Goal: Task Accomplishment & Management: Complete application form

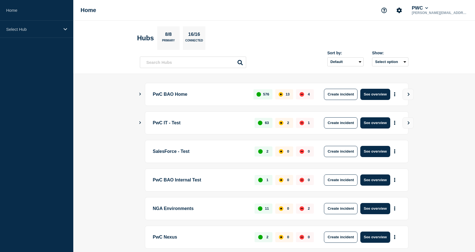
click at [140, 93] on icon "Show Connected Hubs" at bounding box center [140, 94] width 4 height 3
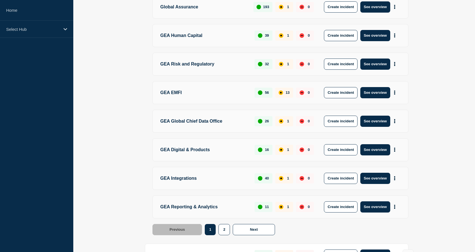
scroll to position [181, 0]
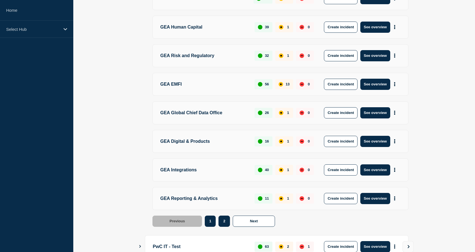
click at [225, 218] on button "2" at bounding box center [224, 220] width 11 height 11
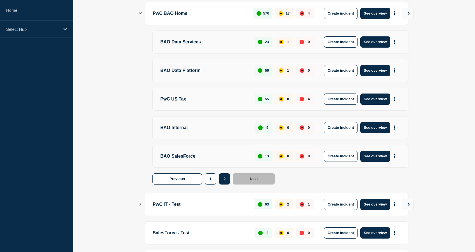
scroll to position [90, 0]
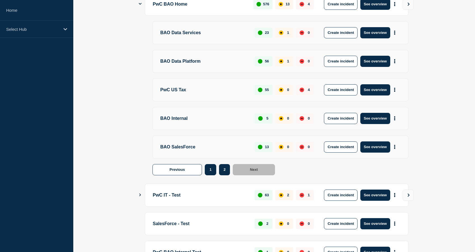
click at [207, 166] on button "1" at bounding box center [210, 169] width 11 height 11
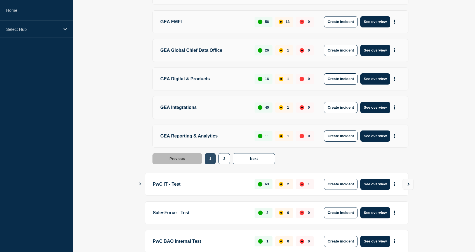
scroll to position [246, 0]
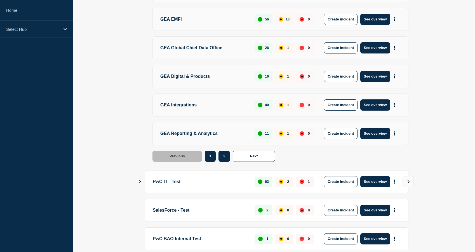
click at [221, 158] on button "2" at bounding box center [224, 156] width 11 height 11
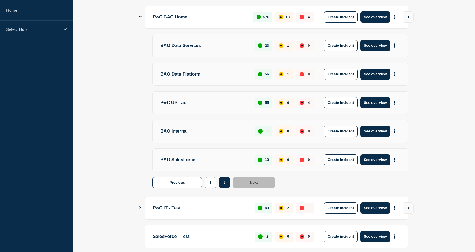
scroll to position [78, 0]
click at [205, 135] on p "BAO Internal" at bounding box center [204, 130] width 88 height 11
click at [186, 131] on p "BAO Internal" at bounding box center [204, 130] width 88 height 11
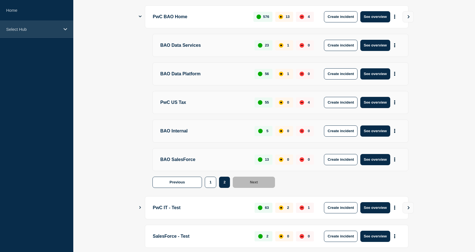
click at [63, 29] on div "Select Hub" at bounding box center [36, 29] width 73 height 17
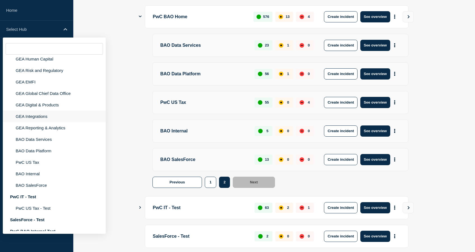
scroll to position [56, 0]
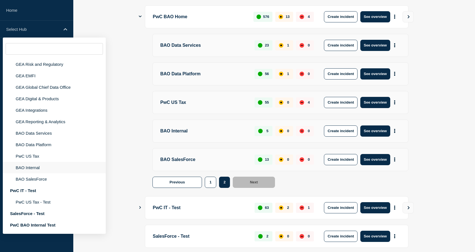
click at [46, 173] on li "BAO Internal" at bounding box center [54, 167] width 103 height 11
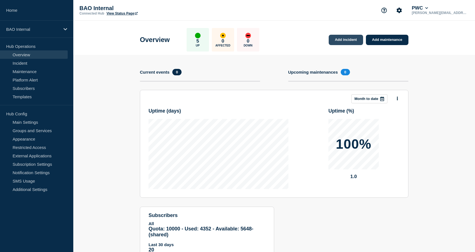
click at [342, 36] on link "Add incident" at bounding box center [346, 40] width 34 height 10
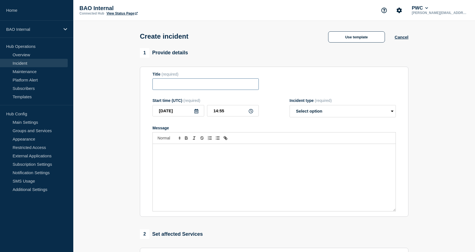
click at [214, 88] on input "Title" at bounding box center [206, 83] width 106 height 11
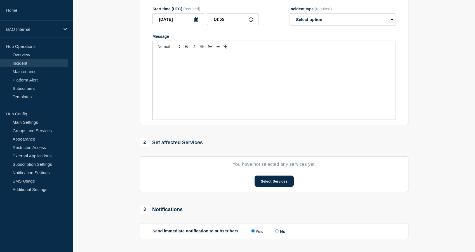
scroll to position [93, 0]
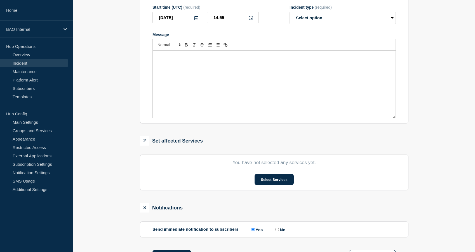
click at [256, 190] on section "You have not selected any services yet. Select Services" at bounding box center [274, 172] width 269 height 36
click at [258, 185] on button "Select Services" at bounding box center [274, 179] width 39 height 11
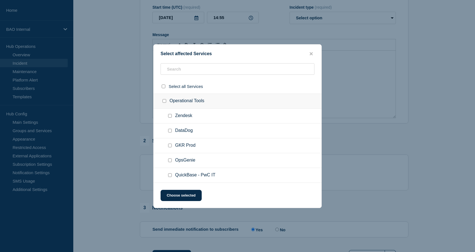
click at [169, 177] on input "QuickBase - PwC IT checkbox" at bounding box center [170, 175] width 4 height 4
checkbox input "true"
click at [174, 197] on button "Choose selected" at bounding box center [181, 195] width 41 height 11
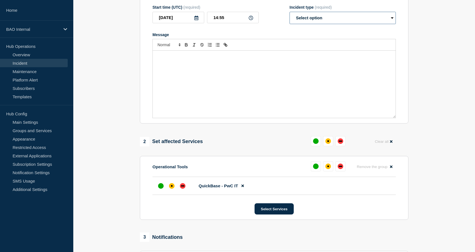
click at [304, 17] on select "Select option Investigating Identified Monitoring" at bounding box center [343, 18] width 106 height 12
select select "investigating"
click at [290, 16] on select "Select option Investigating Identified Monitoring" at bounding box center [343, 18] width 106 height 12
click at [256, 66] on div "Message" at bounding box center [274, 84] width 243 height 67
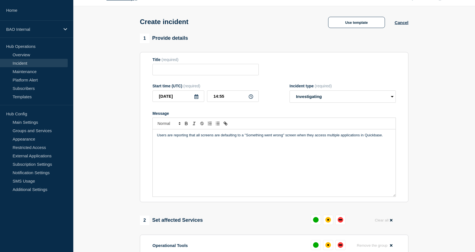
scroll to position [0, 0]
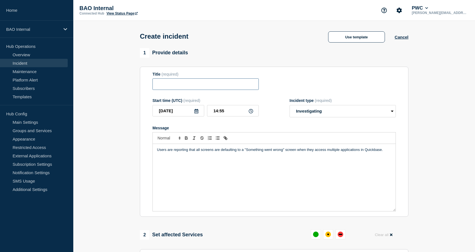
click at [189, 90] on input "Title" at bounding box center [206, 83] width 106 height 11
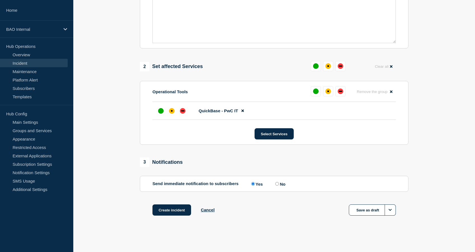
scroll to position [177, 0]
type input "Users are reporting an error while loading Quickbase records."
click at [184, 211] on button "Create incident" at bounding box center [172, 209] width 39 height 11
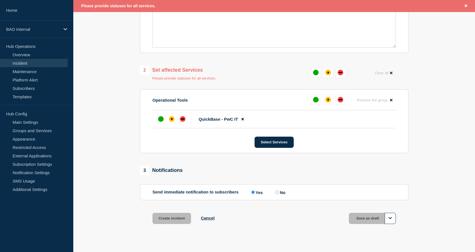
scroll to position [175, 0]
click at [174, 122] on div "affected" at bounding box center [172, 120] width 6 height 6
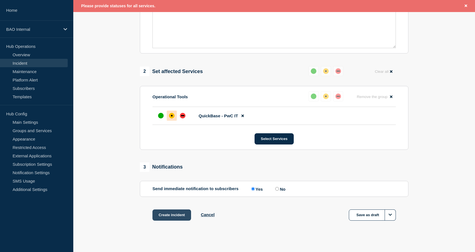
click at [175, 220] on button "Create incident" at bounding box center [172, 214] width 39 height 11
